Goal: Transaction & Acquisition: Purchase product/service

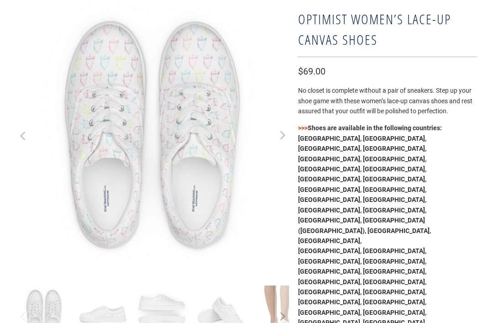
scroll to position [98, 0]
click at [277, 309] on button "Next" at bounding box center [282, 316] width 15 height 62
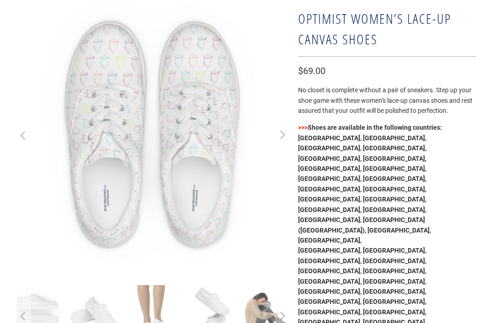
click at [147, 315] on img at bounding box center [153, 312] width 54 height 54
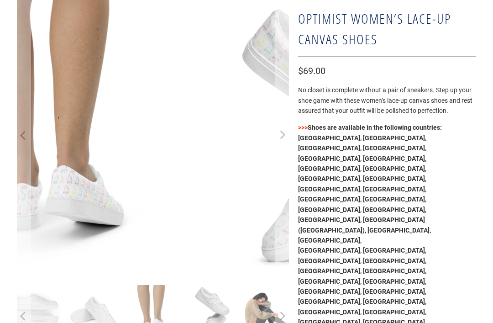
click at [206, 304] on img at bounding box center [211, 312] width 54 height 54
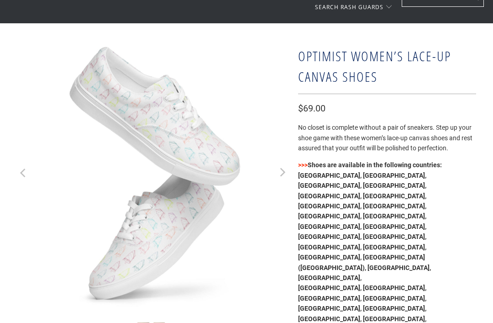
scroll to position [0, 0]
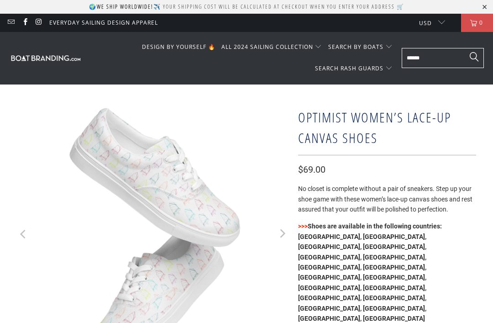
click at [417, 54] on input "text" at bounding box center [443, 58] width 82 height 20
type input "**********"
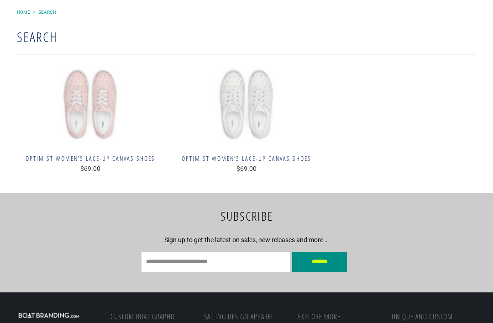
scroll to position [90, 0]
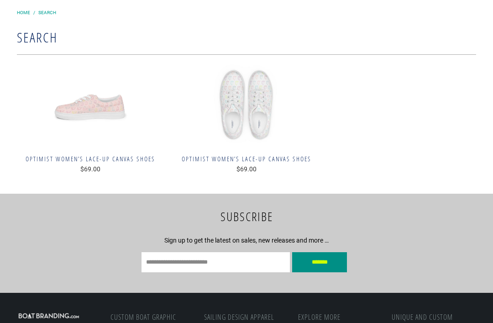
click at [89, 100] on img at bounding box center [90, 105] width 147 height 82
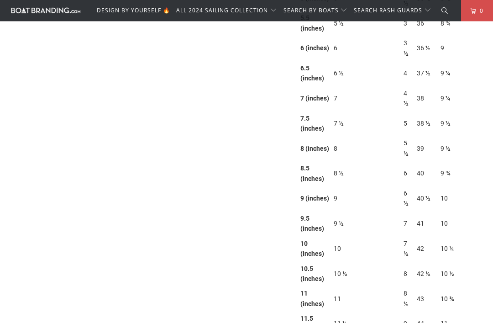
scroll to position [1120, 0]
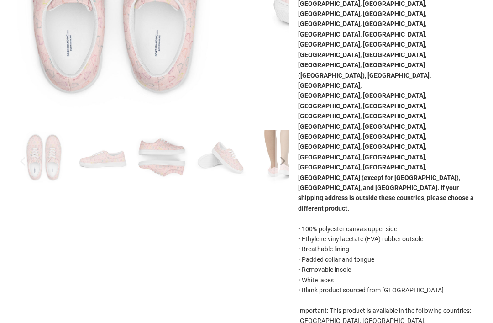
scroll to position [253, 0]
click at [148, 152] on img at bounding box center [162, 157] width 54 height 54
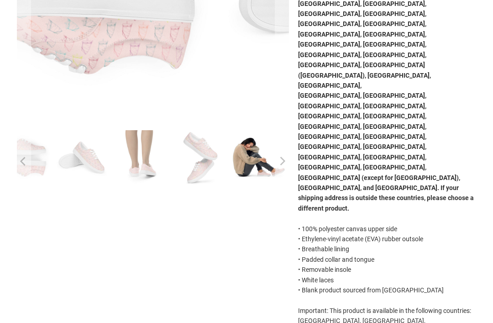
click at [253, 157] on div at bounding box center [153, 161] width 272 height 62
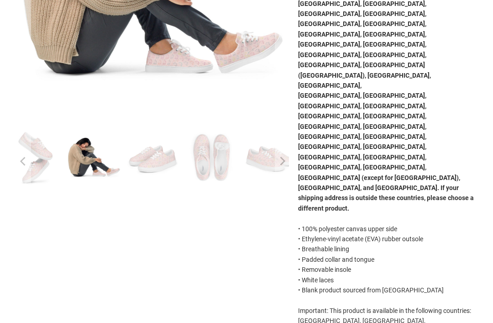
click at [86, 154] on img at bounding box center [94, 157] width 54 height 54
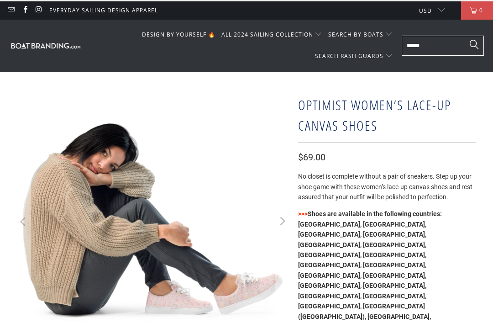
scroll to position [0, 0]
